Goal: Find contact information

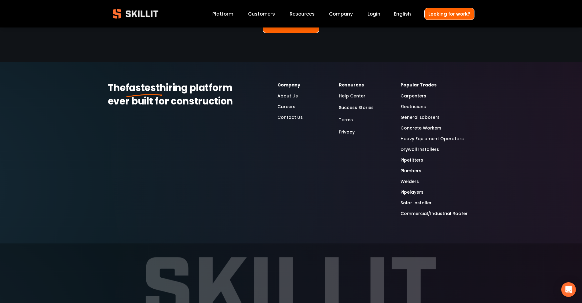
scroll to position [1625, 0]
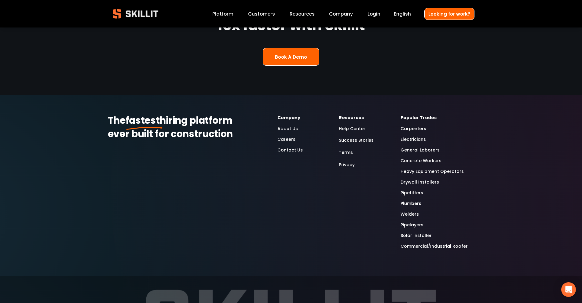
click at [283, 147] on link "Contact Us" at bounding box center [290, 150] width 25 height 7
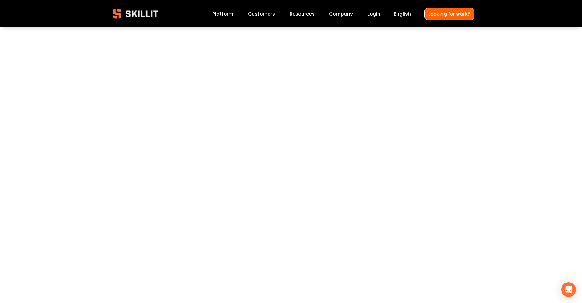
scroll to position [351, 0]
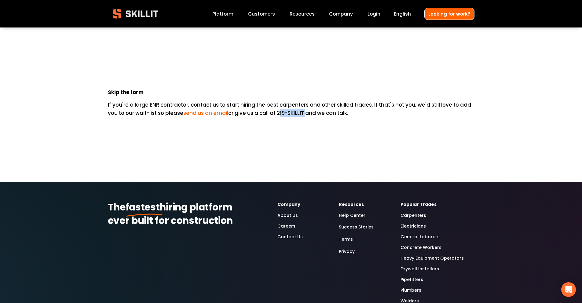
drag, startPoint x: 305, startPoint y: 114, endPoint x: 279, endPoint y: 114, distance: 25.4
click at [279, 114] on p "If you're a large ENR contractor, contact us to start hiring the best carpenter…" at bounding box center [291, 109] width 367 height 17
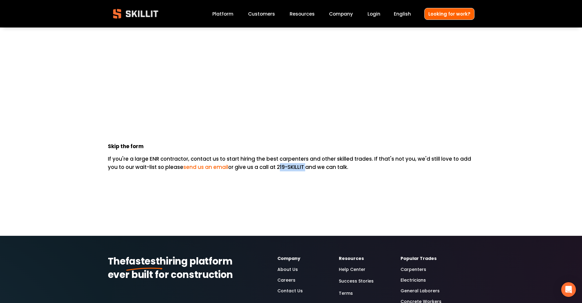
scroll to position [295, 0]
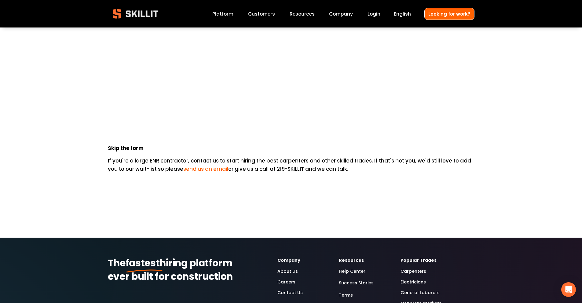
click at [287, 179] on div at bounding box center [291, 189] width 377 height 21
drag, startPoint x: 324, startPoint y: 170, endPoint x: 100, endPoint y: 153, distance: 224.7
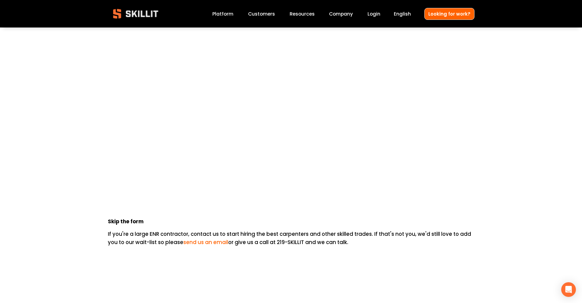
scroll to position [282, 0]
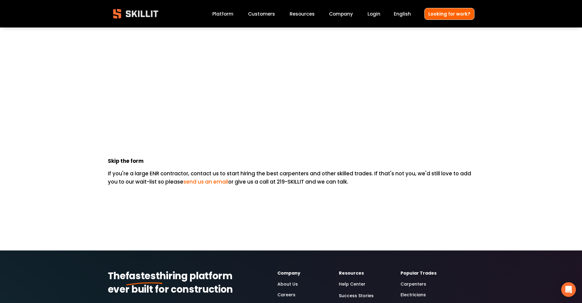
click at [257, 195] on div at bounding box center [291, 201] width 377 height 21
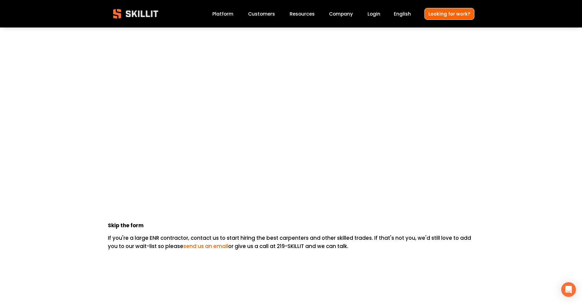
scroll to position [205, 0]
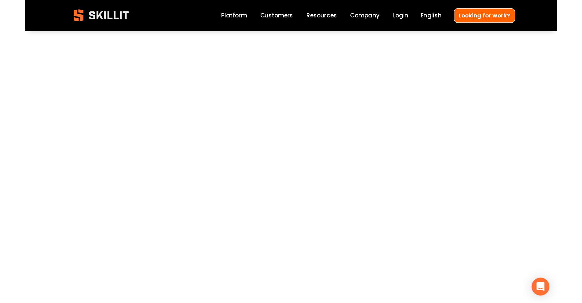
scroll to position [115, 0]
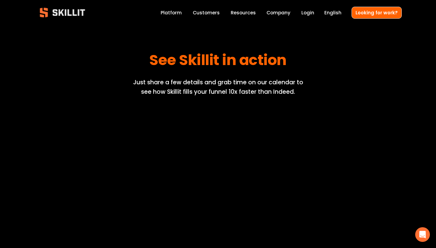
click at [375, 100] on div "See Skillit in action Just share a few details and grab time on our calendar to…" at bounding box center [218, 184] width 436 height 289
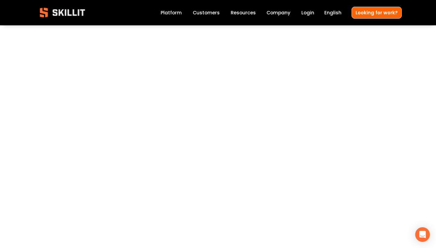
scroll to position [77, 0]
